Goal: Task Accomplishment & Management: Manage account settings

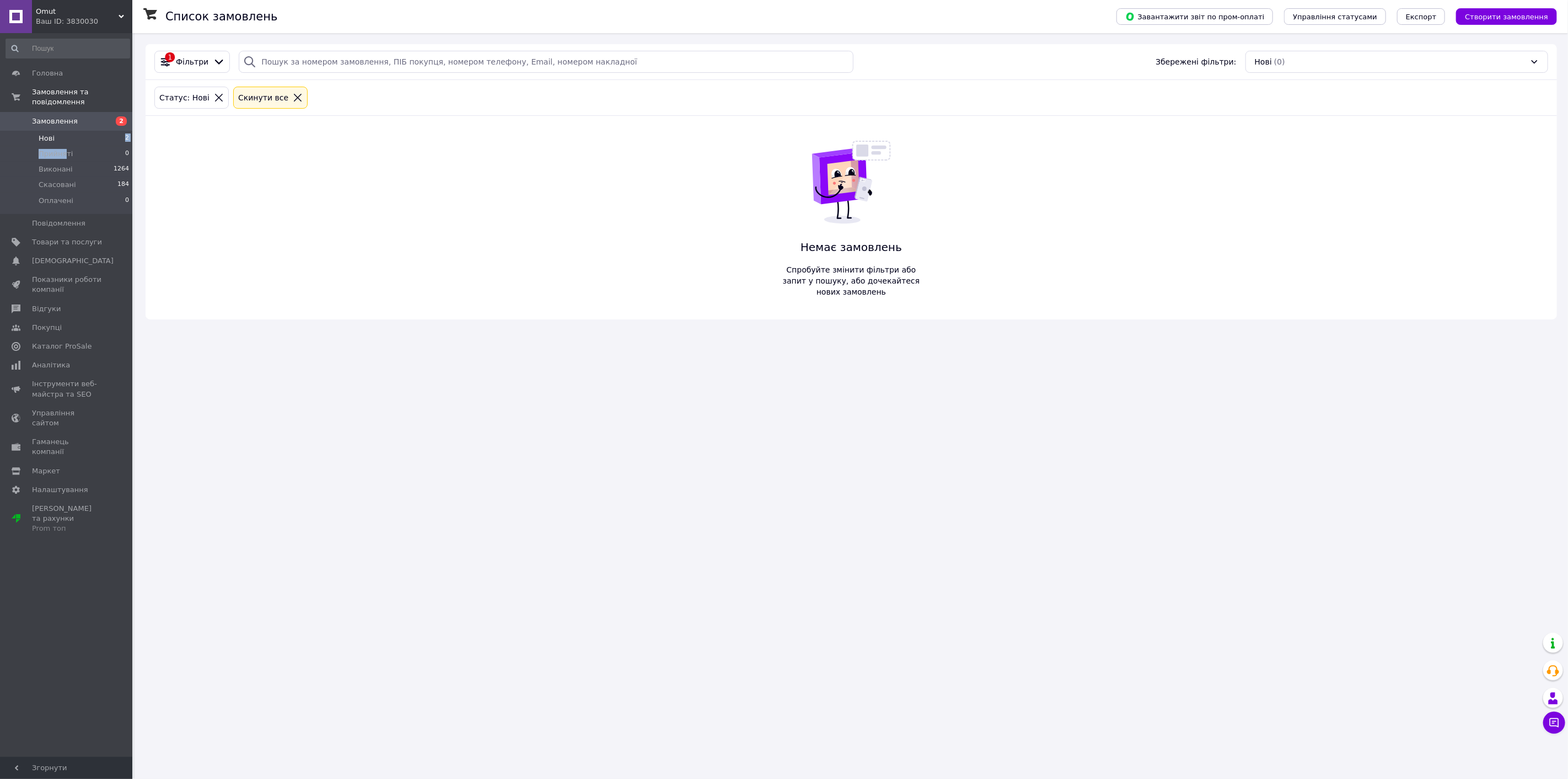
click at [63, 135] on ul "Нові 2 Прийняті 0 Виконані 1264 Скасовані 184 Оплачені 0" at bounding box center [68, 172] width 136 height 83
click at [108, 149] on li "Прийняті 2" at bounding box center [68, 153] width 136 height 15
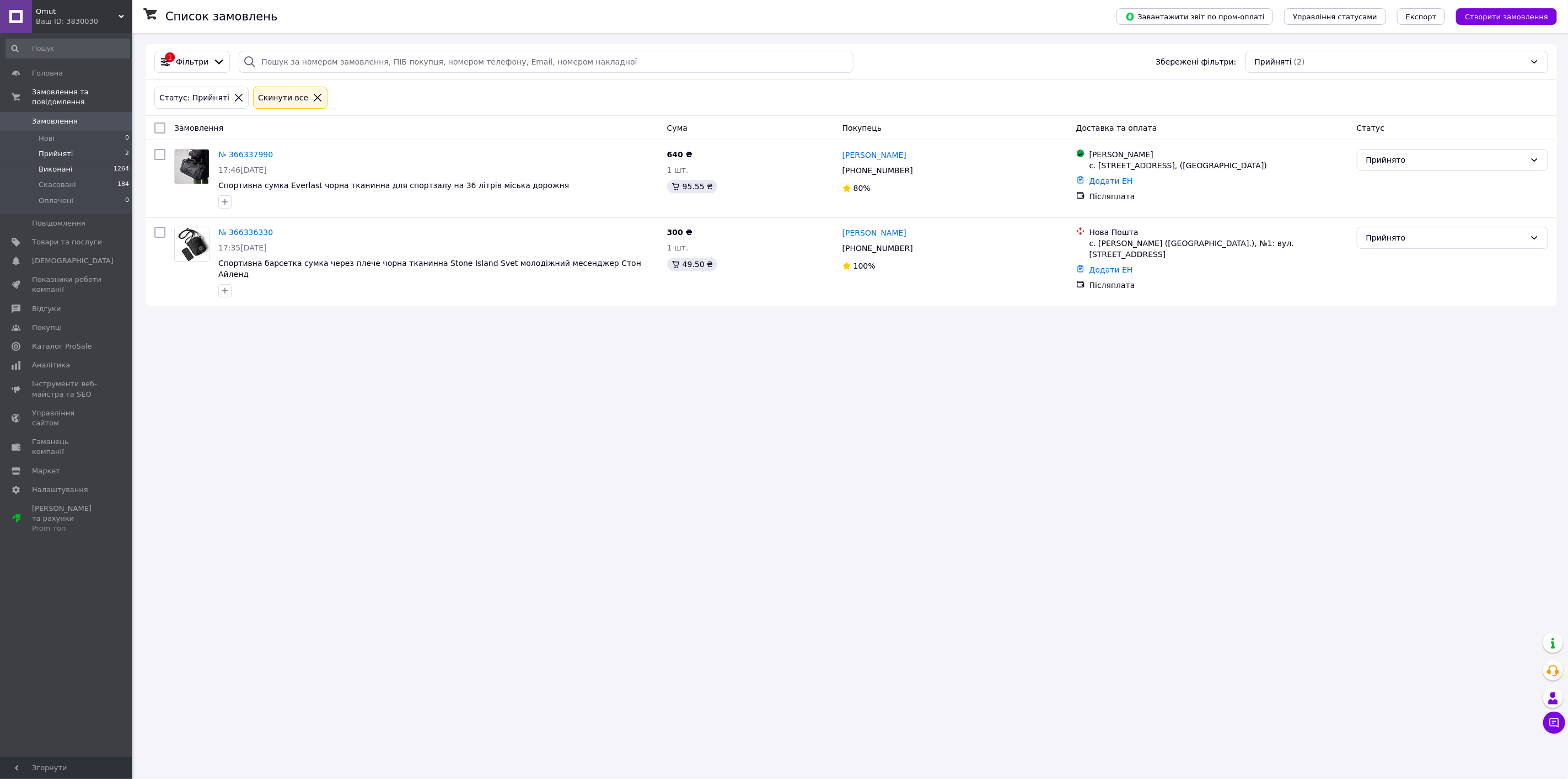
click at [102, 161] on li "Виконані 1264" at bounding box center [68, 169] width 136 height 15
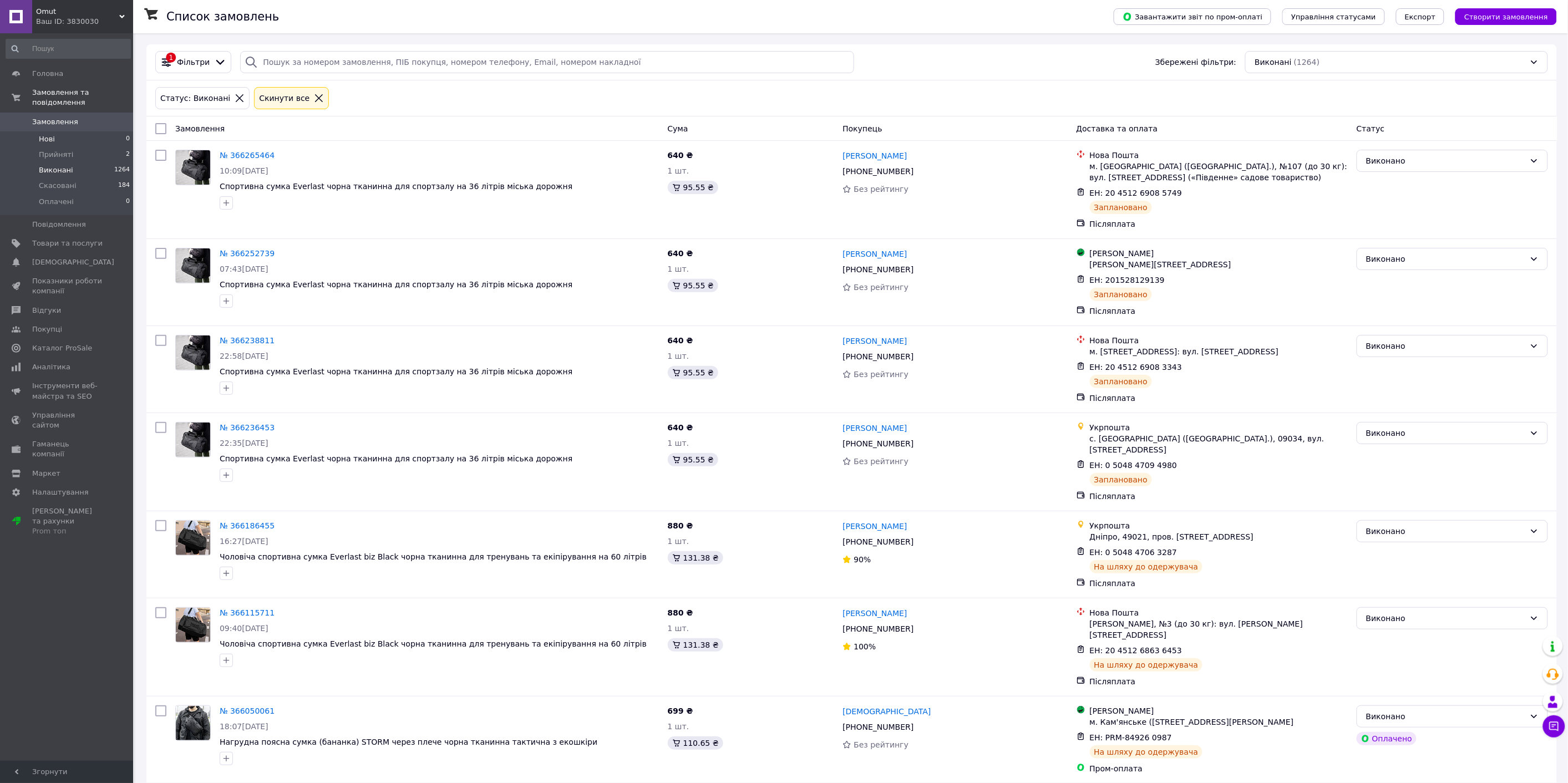
click at [64, 132] on li "Нові 0" at bounding box center [68, 139] width 137 height 15
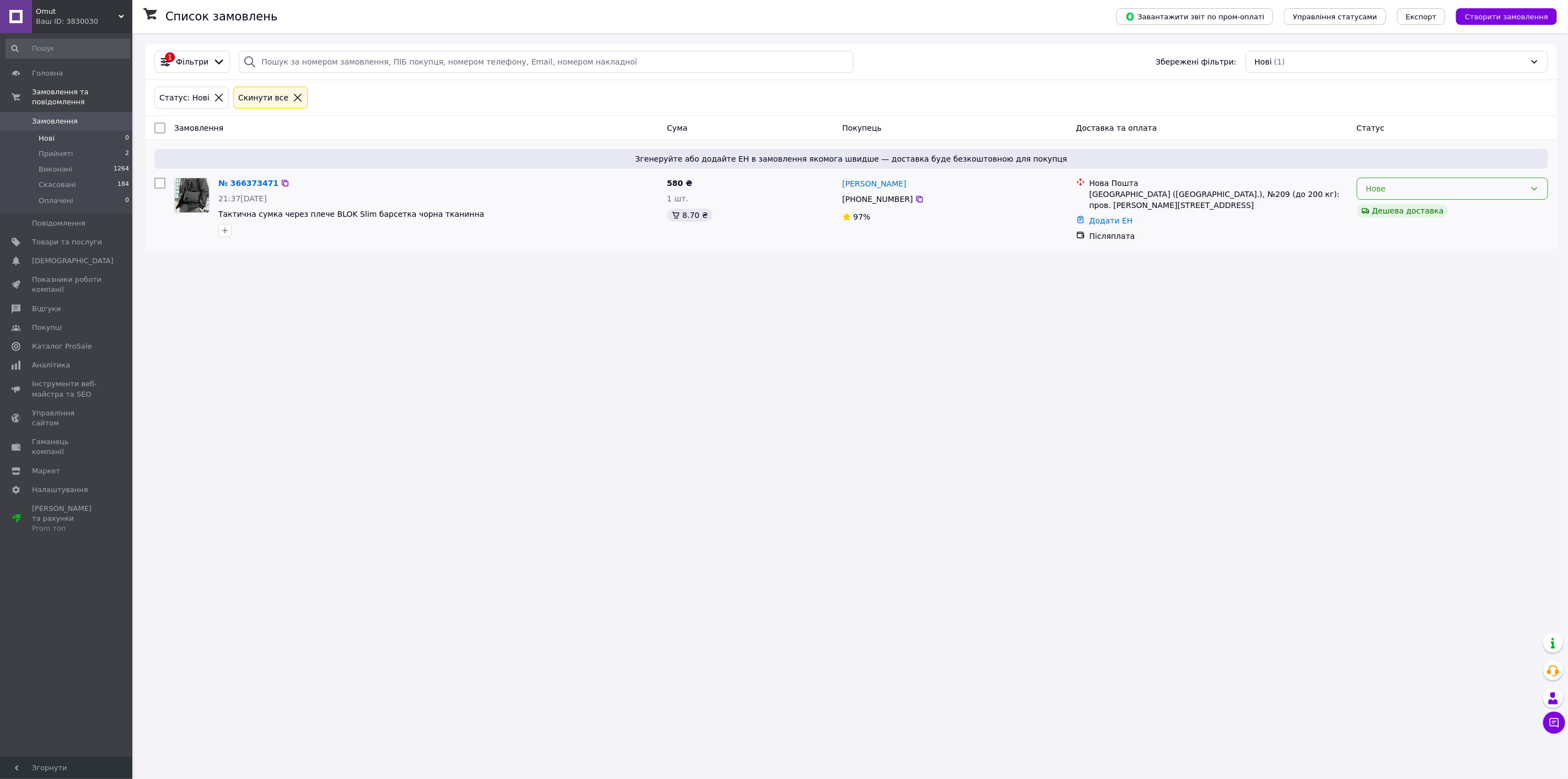
click at [1457, 197] on div "Нове" at bounding box center [1452, 189] width 191 height 22
click at [1403, 213] on li "Прийнято" at bounding box center [1452, 213] width 191 height 20
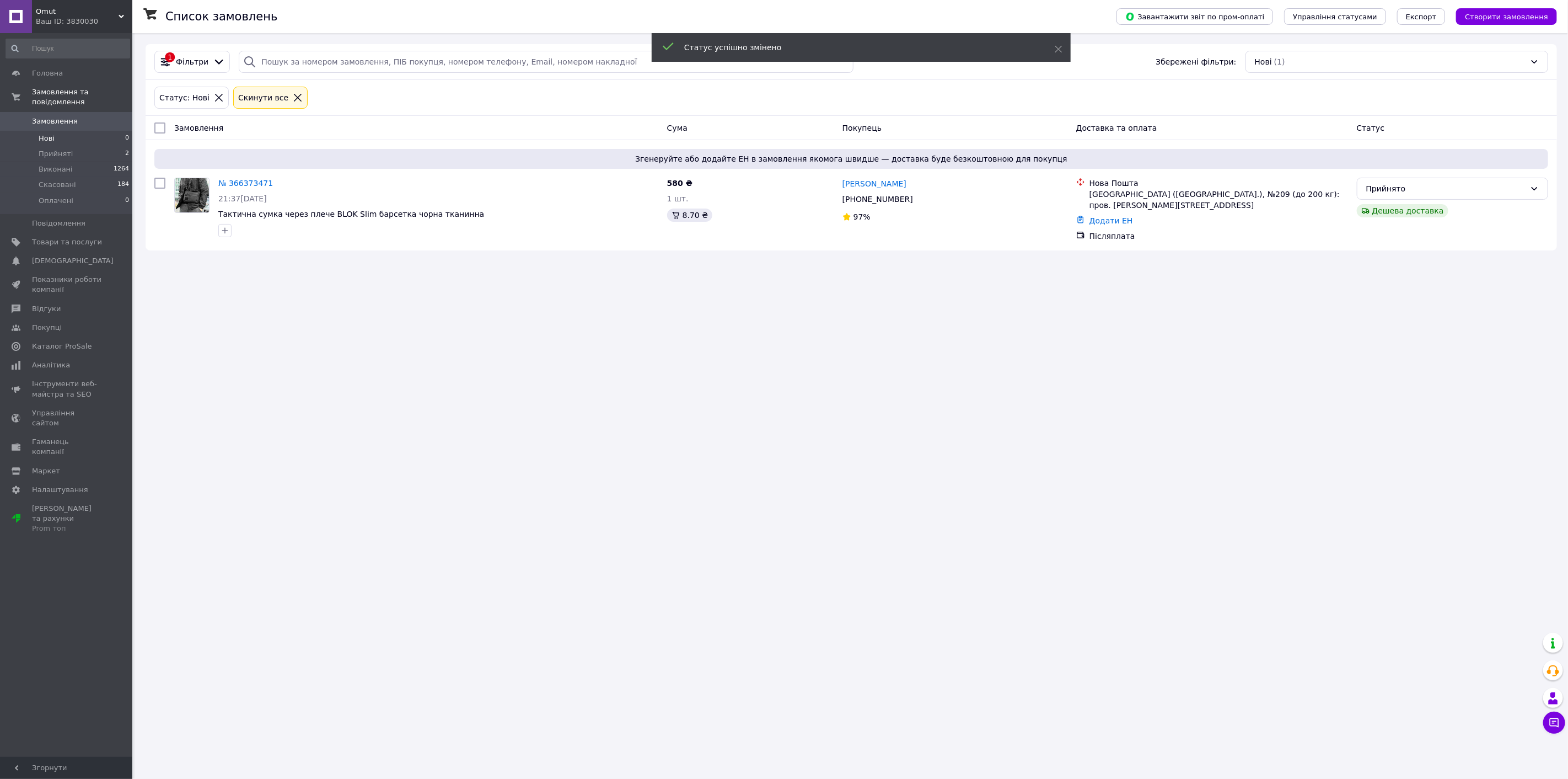
click at [464, 294] on div "Список замовлень Завантажити звіт по пром-оплаті Управління статусами Експорт С…" at bounding box center [851, 389] width 1433 height 779
